Goal: Information Seeking & Learning: Learn about a topic

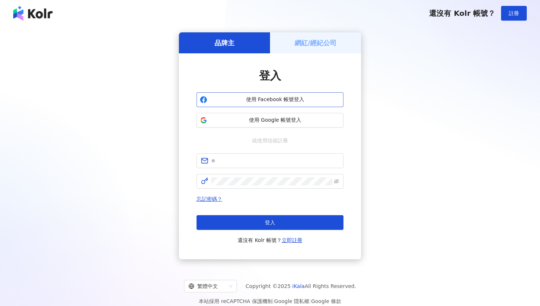
click at [293, 100] on span "使用 Facebook 帳號登入" at bounding box center [275, 99] width 130 height 7
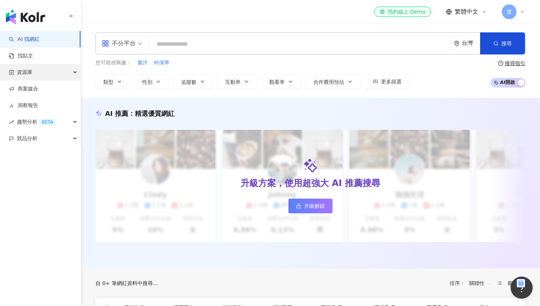
click at [46, 77] on div "資源庫" at bounding box center [40, 72] width 80 height 17
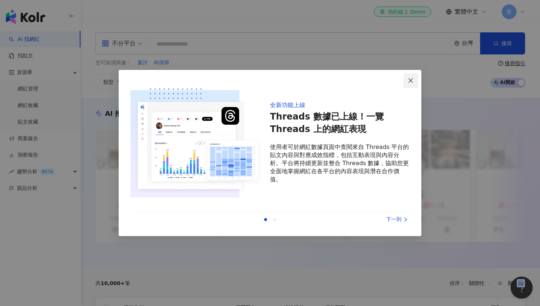
click at [409, 81] on icon "close" at bounding box center [411, 81] width 6 height 6
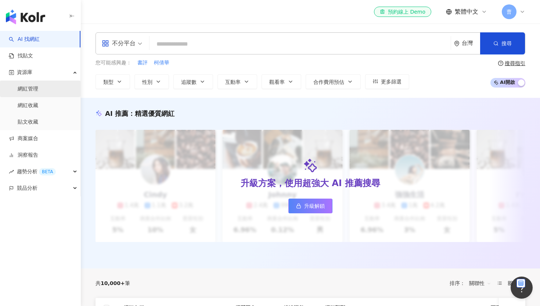
click at [38, 89] on link "網紅管理" at bounding box center [28, 88] width 21 height 7
click at [33, 91] on link "網紅管理" at bounding box center [28, 88] width 21 height 7
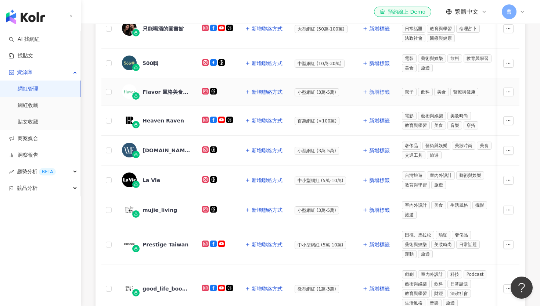
scroll to position [338, 0]
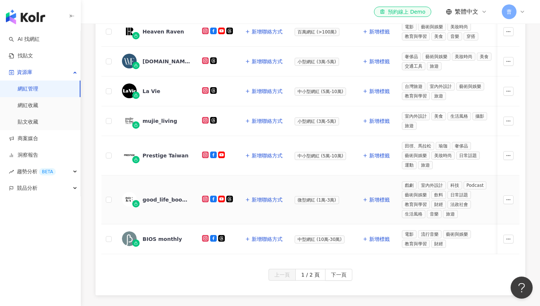
click at [178, 198] on div "good_life_bookstore" at bounding box center [167, 199] width 48 height 7
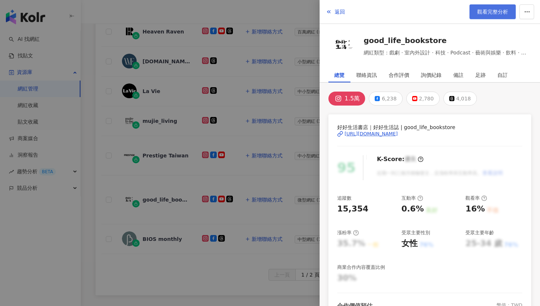
click at [480, 12] on span "觀看完整分析" at bounding box center [492, 12] width 31 height 6
click at [252, 146] on div at bounding box center [270, 153] width 540 height 306
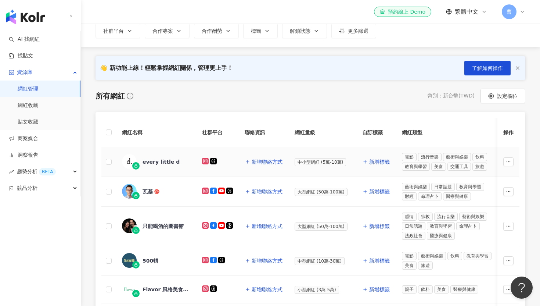
scroll to position [52, 0]
click at [308, 132] on th "網紅量級" at bounding box center [323, 132] width 68 height 29
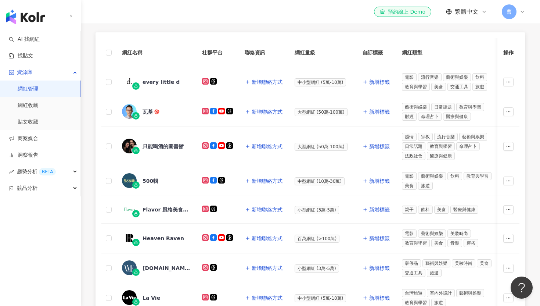
scroll to position [150, 0]
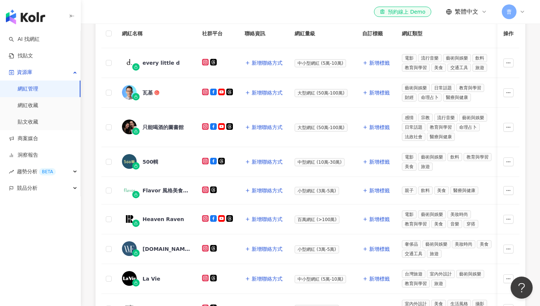
click at [406, 34] on th "網紅類型" at bounding box center [448, 33] width 104 height 29
click at [25, 109] on link "網紅收藏" at bounding box center [28, 105] width 21 height 7
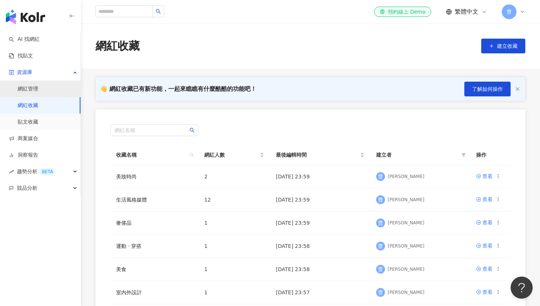
click at [38, 87] on link "網紅管理" at bounding box center [28, 88] width 21 height 7
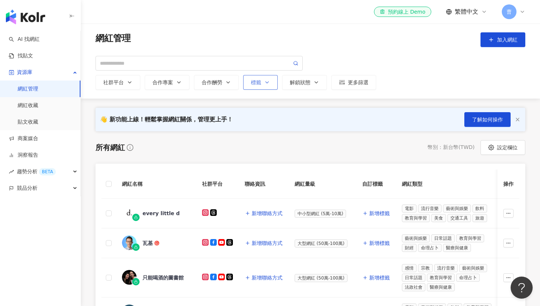
click at [257, 84] on div "標籤" at bounding box center [260, 82] width 19 height 6
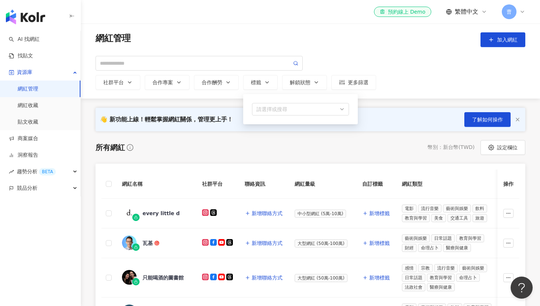
click at [359, 48] on div "網紅管理 加入網紅 社群平台 合作專案 合作酬勞 標籤 請選擇或搜尋 解鎖狀態 更多篩選" at bounding box center [311, 60] width 430 height 57
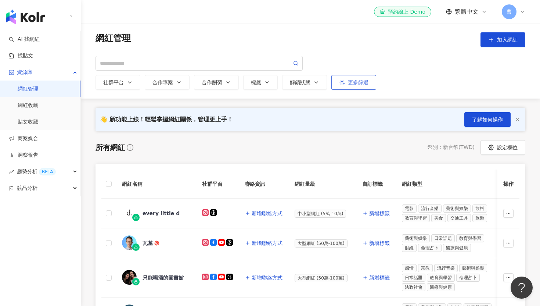
click at [362, 76] on button "更多篩選" at bounding box center [353, 82] width 45 height 15
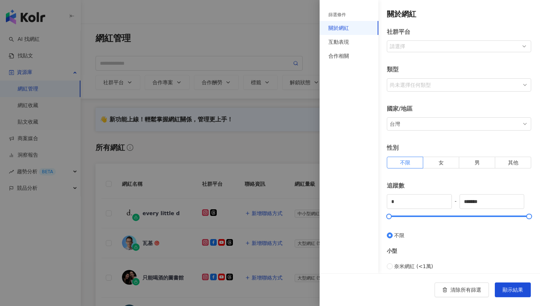
click at [248, 161] on div at bounding box center [270, 153] width 540 height 306
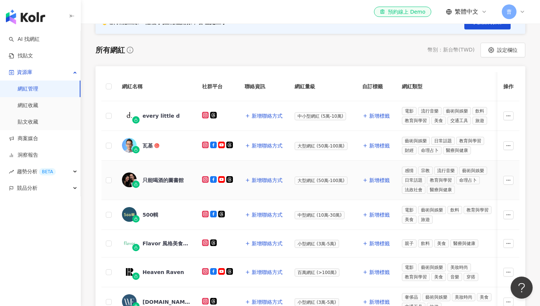
scroll to position [98, 0]
click at [257, 86] on th "聯絡資訊" at bounding box center [264, 86] width 50 height 29
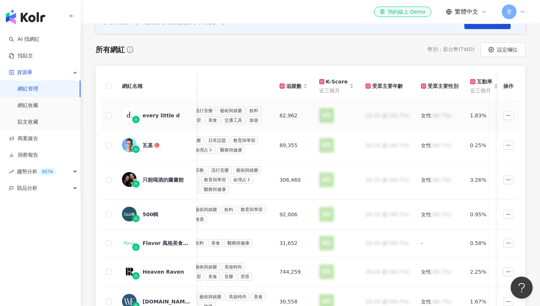
scroll to position [0, 225]
click at [304, 89] on div "追蹤數" at bounding box center [294, 86] width 28 height 8
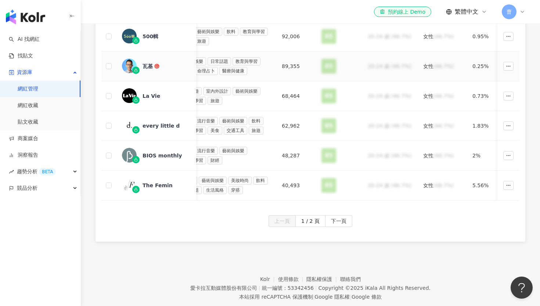
scroll to position [380, 0]
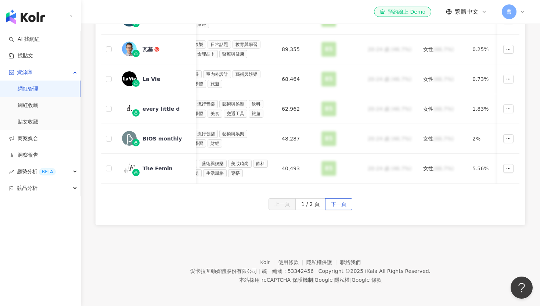
click at [329, 204] on button "下一頁" at bounding box center [338, 204] width 27 height 12
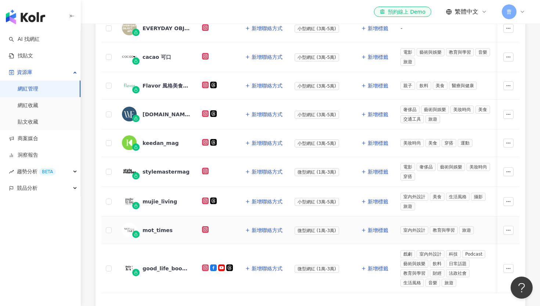
scroll to position [220, 0]
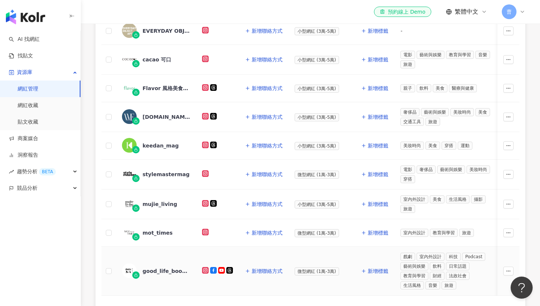
click at [323, 272] on span "微型網紅 (1萬-3萬)" at bounding box center [317, 271] width 44 height 8
click at [312, 271] on span "微型網紅 (1萬-3萬)" at bounding box center [317, 271] width 44 height 8
click at [315, 259] on td "微型網紅 (1萬-3萬)" at bounding box center [322, 271] width 66 height 49
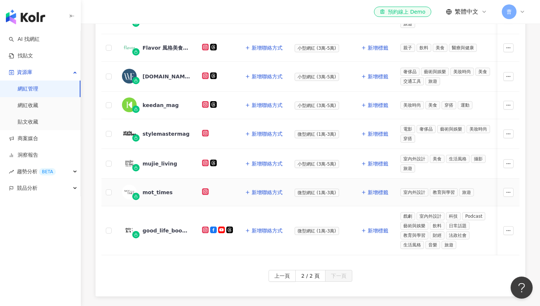
scroll to position [260, 0]
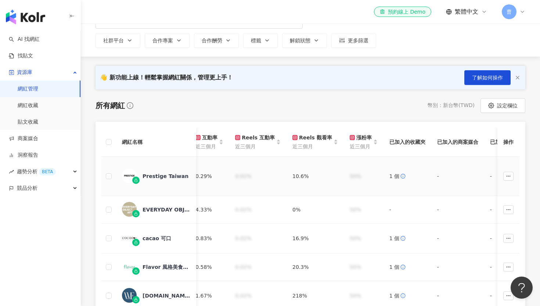
scroll to position [0, 448]
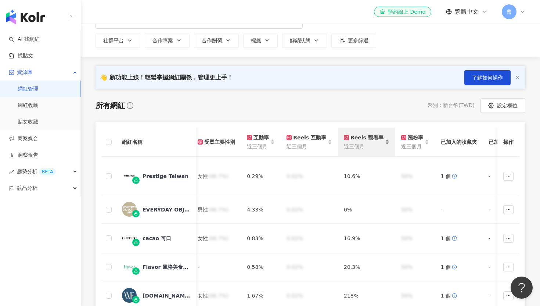
click at [371, 141] on div "Reels 觀看率 近三個月" at bounding box center [367, 141] width 46 height 17
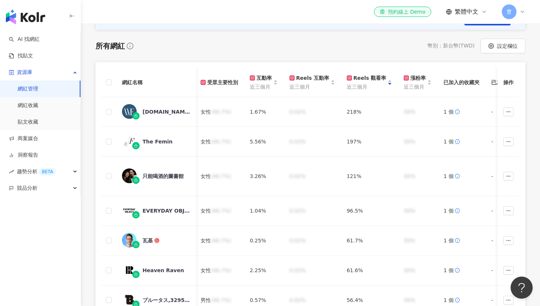
scroll to position [52, 0]
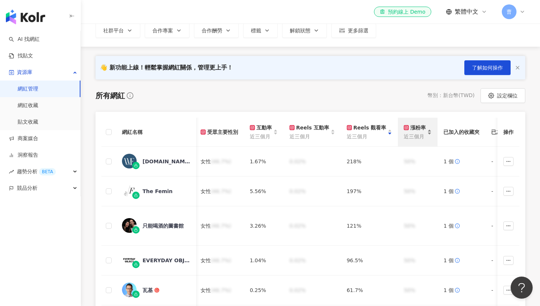
click at [412, 131] on div "漲粉率 近三個月" at bounding box center [418, 131] width 28 height 17
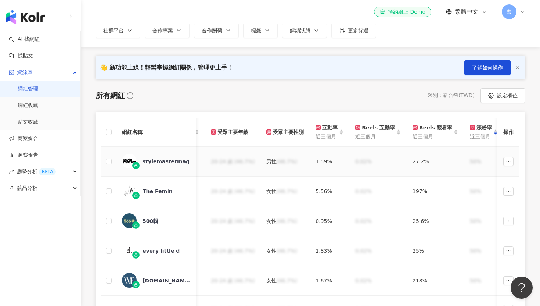
scroll to position [0, 349]
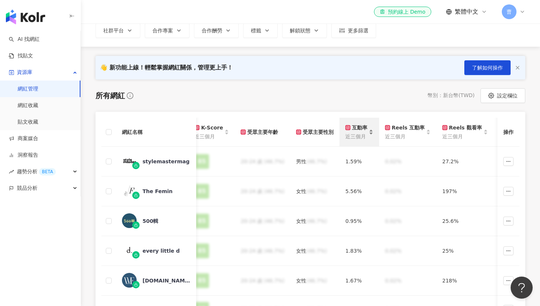
click at [354, 133] on span "近三個月" at bounding box center [356, 136] width 22 height 8
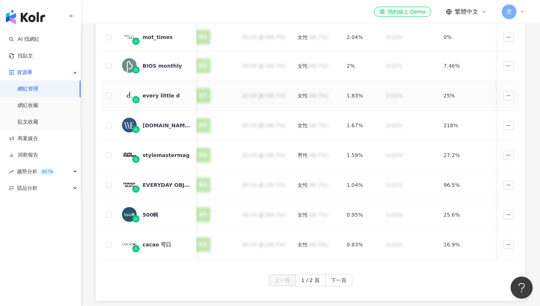
scroll to position [302, 0]
click at [335, 280] on span "下一頁" at bounding box center [338, 280] width 15 height 12
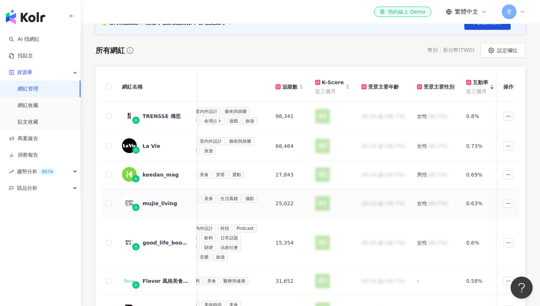
scroll to position [0, 227]
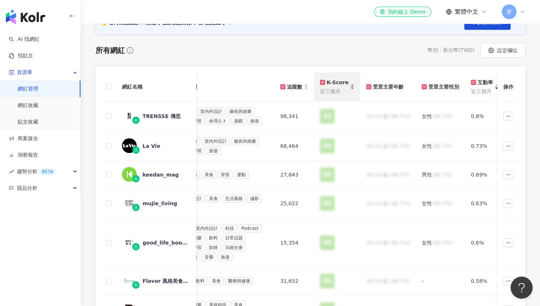
click at [349, 86] on div "K-Score 近三個月" at bounding box center [337, 86] width 35 height 17
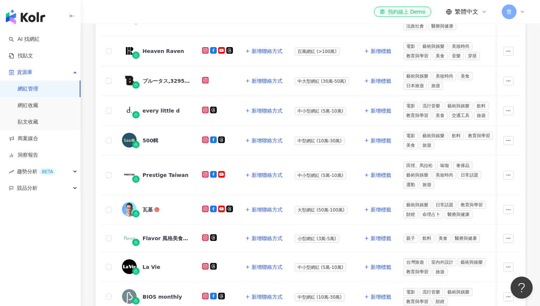
scroll to position [69, 0]
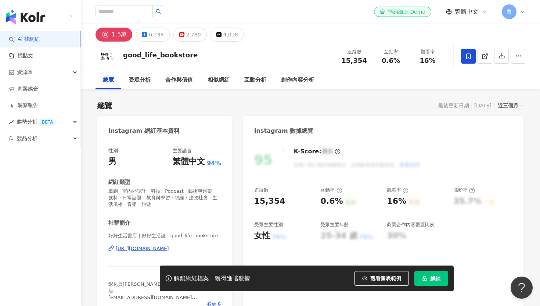
click at [392, 105] on div "總覽 最後更新日期：2025/8/19 近三個月" at bounding box center [310, 105] width 426 height 10
click at [520, 53] on icon "button" at bounding box center [518, 56] width 7 height 7
click at [479, 88] on div "總覽 受眾分析 合作與價值 相似網紅 互動分析 創作內容分析" at bounding box center [311, 80] width 430 height 18
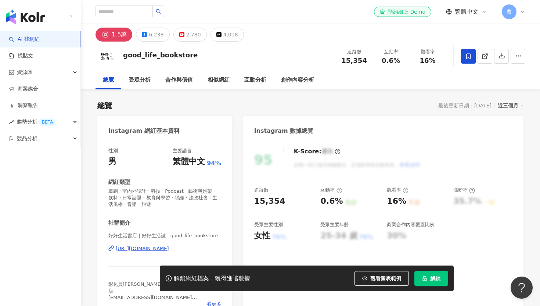
click at [253, 104] on div "總覽 最後更新日期：2025/8/19 近三個月" at bounding box center [310, 105] width 426 height 10
